Goal: Entertainment & Leisure: Consume media (video, audio)

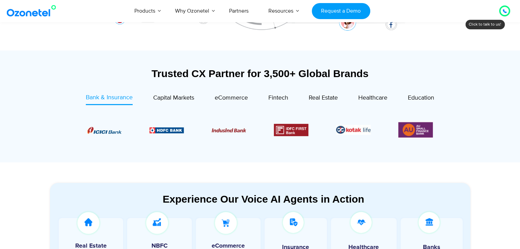
scroll to position [219, 0]
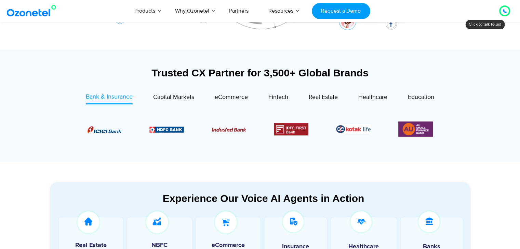
drag, startPoint x: 340, startPoint y: 121, endPoint x: 168, endPoint y: 125, distance: 172.2
click at [168, 125] on div "Image Carousel" at bounding box center [259, 129] width 345 height 18
click at [159, 104] on section at bounding box center [260, 129] width 400 height 56
click at [167, 95] on span "Capital Markets" at bounding box center [173, 98] width 41 height 8
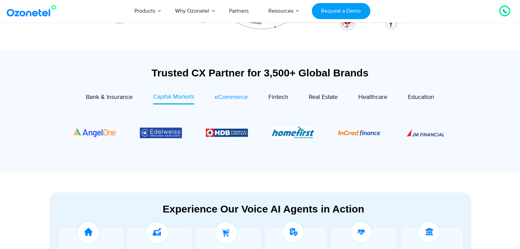
click at [229, 96] on span "eCommerce" at bounding box center [231, 98] width 33 height 8
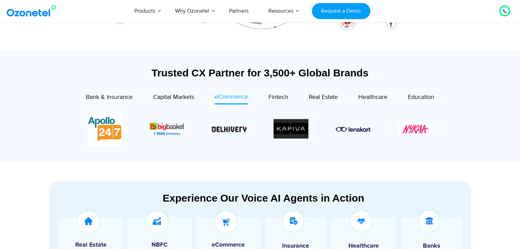
click at [264, 95] on div "Fintech" at bounding box center [268, 99] width 40 height 12
click at [271, 95] on span "Fintech" at bounding box center [278, 98] width 20 height 8
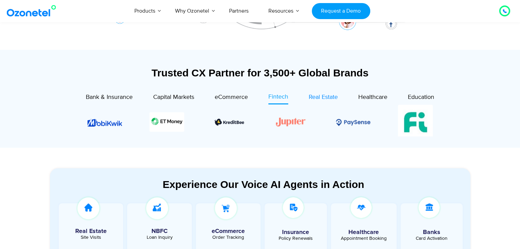
click at [321, 99] on span "Real Estate" at bounding box center [323, 98] width 29 height 8
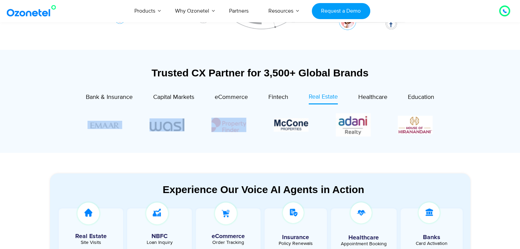
drag, startPoint x: 320, startPoint y: 128, endPoint x: 240, endPoint y: 127, distance: 80.3
click at [240, 127] on div "Image Carousel" at bounding box center [259, 125] width 345 height 26
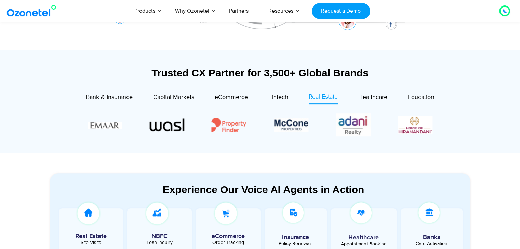
click at [296, 136] on div "Image Carousel" at bounding box center [259, 125] width 345 height 26
click at [377, 99] on span "Healthcare" at bounding box center [372, 98] width 29 height 8
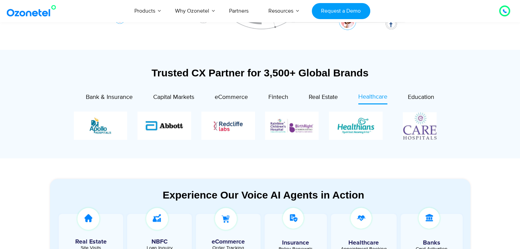
drag, startPoint x: 402, startPoint y: 137, endPoint x: 332, endPoint y: 132, distance: 69.9
click at [332, 132] on div "Image Carousel" at bounding box center [260, 126] width 372 height 28
click at [417, 95] on span "Education" at bounding box center [421, 98] width 26 height 8
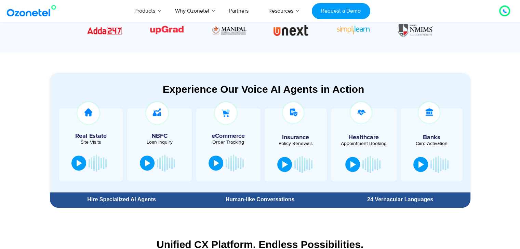
scroll to position [309, 0]
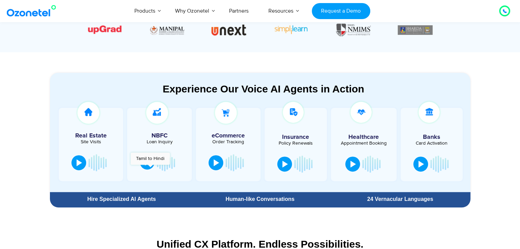
click at [150, 168] on button at bounding box center [147, 162] width 15 height 15
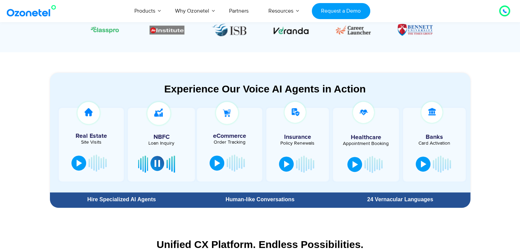
click at [155, 160] on button at bounding box center [157, 163] width 14 height 15
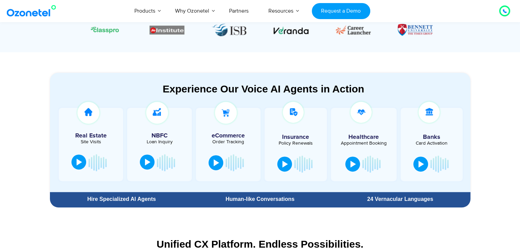
click at [77, 166] on button at bounding box center [78, 162] width 15 height 15
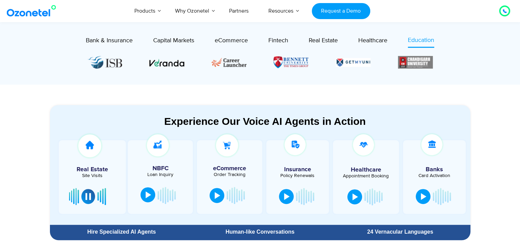
scroll to position [277, 0]
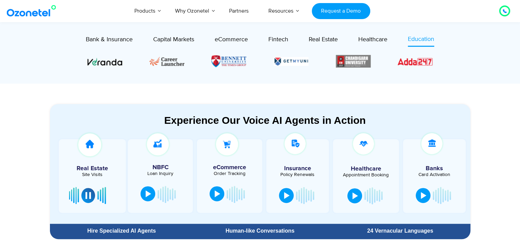
click at [216, 196] on div at bounding box center [217, 194] width 5 height 7
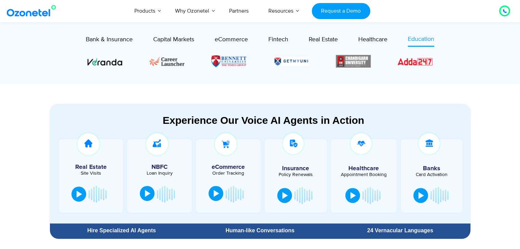
click at [216, 196] on div at bounding box center [216, 193] width 5 height 7
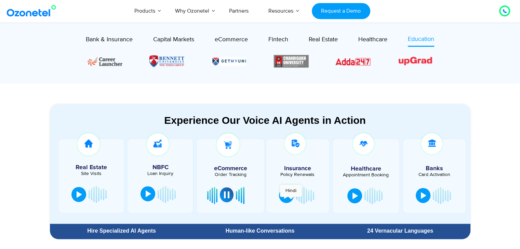
click at [291, 201] on div at bounding box center [297, 196] width 42 height 21
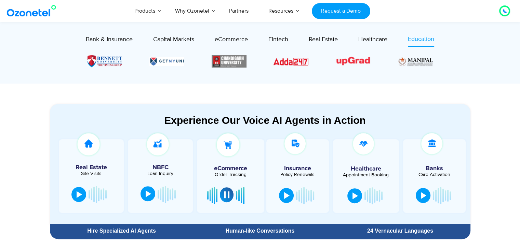
click at [231, 196] on button at bounding box center [227, 195] width 14 height 15
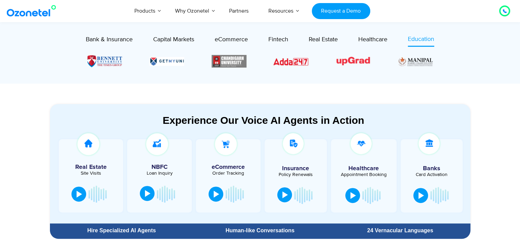
click at [286, 193] on div at bounding box center [284, 195] width 5 height 7
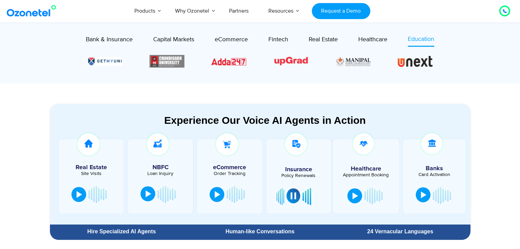
click at [426, 194] on button at bounding box center [422, 195] width 15 height 15
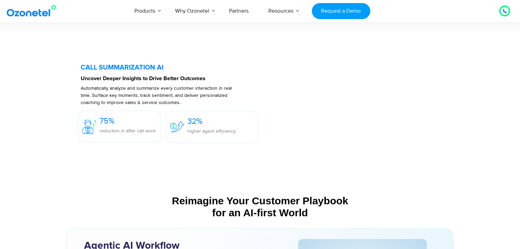
scroll to position [1548, 0]
